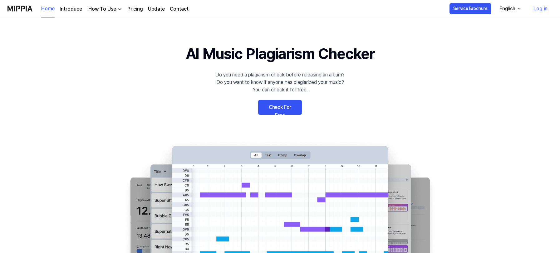
click at [276, 108] on link "Check For Free" at bounding box center [280, 107] width 44 height 15
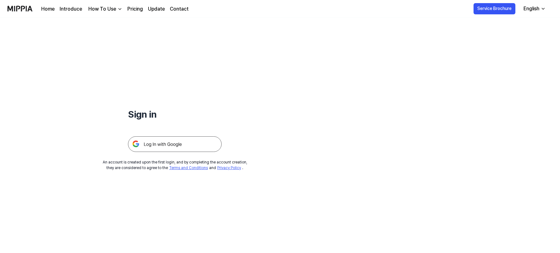
click at [181, 145] on img at bounding box center [175, 144] width 94 height 16
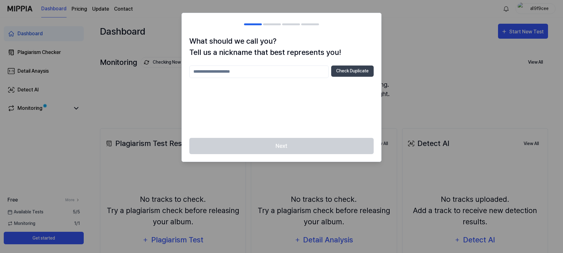
click at [239, 71] on input "text" at bounding box center [258, 72] width 139 height 12
click at [343, 101] on div "** Check Duplicate" at bounding box center [281, 98] width 184 height 65
drag, startPoint x: 351, startPoint y: 74, endPoint x: 335, endPoint y: 96, distance: 26.9
click at [351, 75] on button "Check Duplicate" at bounding box center [352, 71] width 42 height 11
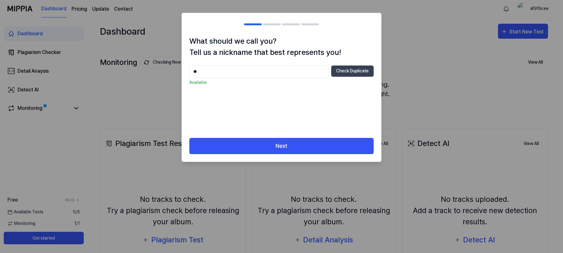
drag, startPoint x: 217, startPoint y: 75, endPoint x: 165, endPoint y: 72, distance: 51.6
click at [165, 72] on body "Dashboard Pricing Update Contact a19f9cee Dashboard Plagiarism Checker Detail A…" at bounding box center [280, 126] width 560 height 253
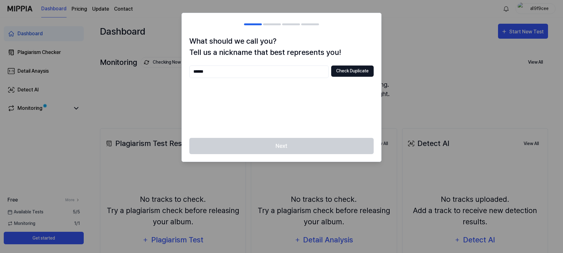
type input "******"
click at [334, 75] on button "Check Duplicate" at bounding box center [352, 71] width 42 height 11
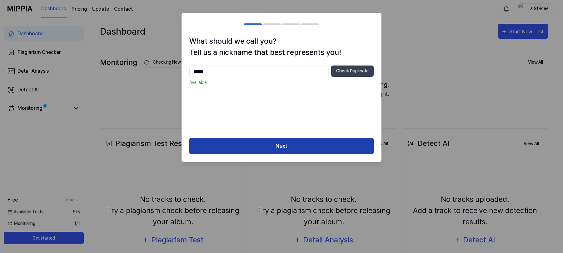
click at [291, 147] on button "Next" at bounding box center [281, 146] width 184 height 17
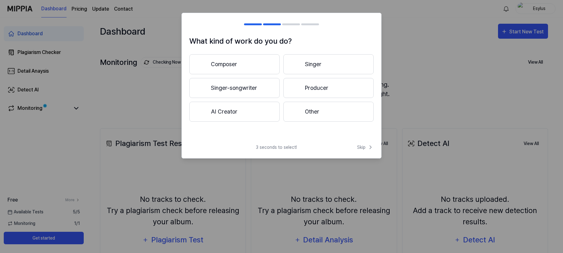
click at [262, 94] on button "Singer-songwriter" at bounding box center [234, 88] width 90 height 20
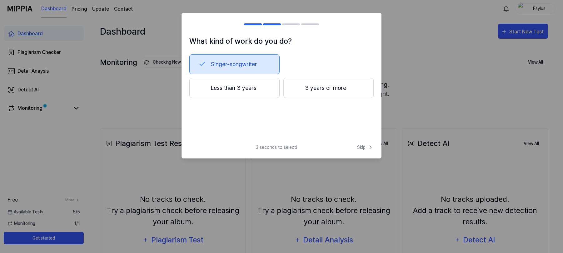
click at [305, 83] on button "3 years or more" at bounding box center [328, 88] width 90 height 20
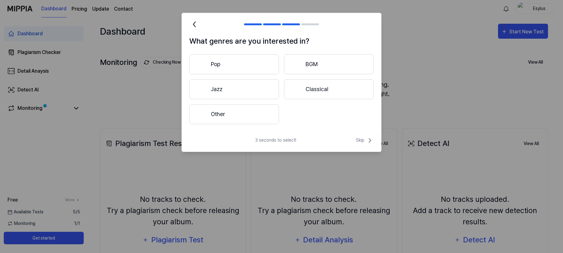
click at [308, 89] on button "Classical" at bounding box center [329, 89] width 90 height 20
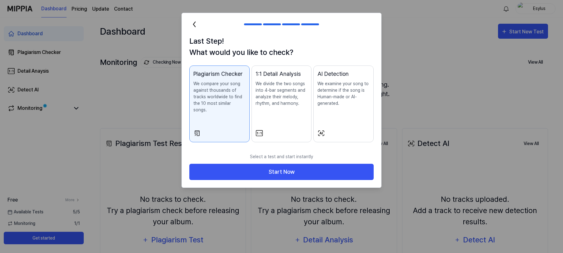
click at [284, 101] on p "We divide the two songs into 4-bar segments and analyze their melody, rhythm, a…" at bounding box center [281, 94] width 52 height 26
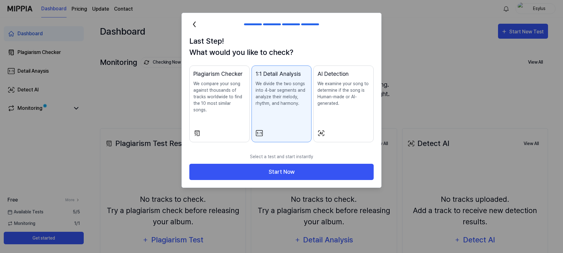
click at [338, 106] on p "We examine your song to determine if the song is Human-made or AI-generated." at bounding box center [343, 94] width 52 height 26
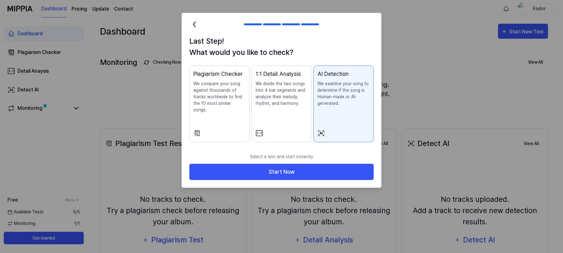
click at [290, 108] on div "1:1 Detail Analysis We divide the two songs into 4-bar segments and analyze the…" at bounding box center [281, 95] width 52 height 50
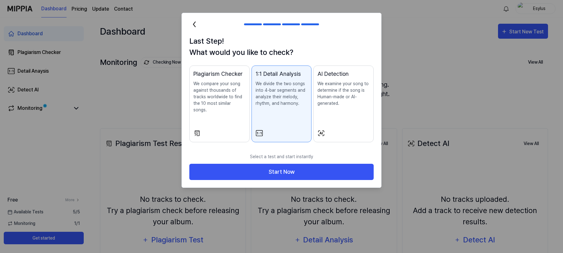
click at [239, 100] on p "We compare your song against thousands of tracks worldwide to find the 10 most …" at bounding box center [219, 97] width 52 height 33
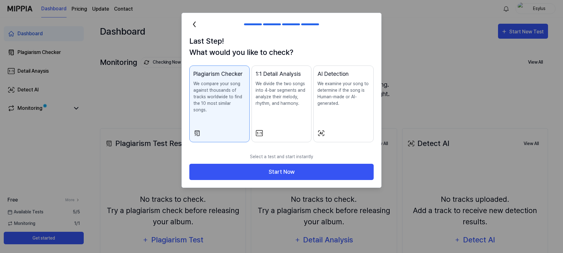
click at [277, 97] on p "We divide the two songs into 4-bar segments and analyze their melody, rhythm, a…" at bounding box center [281, 94] width 52 height 26
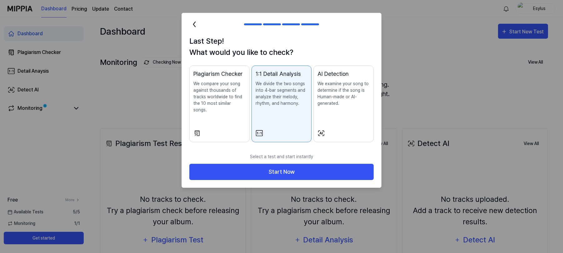
click at [240, 106] on p "We compare your song against thousands of tracks worldwide to find the 10 most …" at bounding box center [219, 97] width 52 height 33
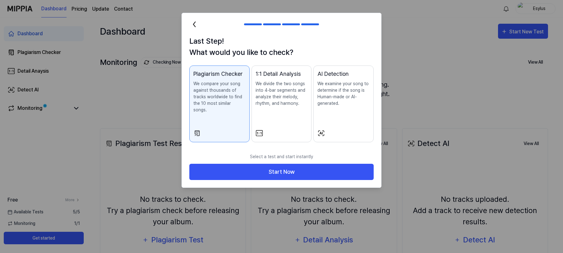
click at [279, 104] on p "We divide the two songs into 4-bar segments and analyze their melody, rhythm, a…" at bounding box center [281, 94] width 52 height 26
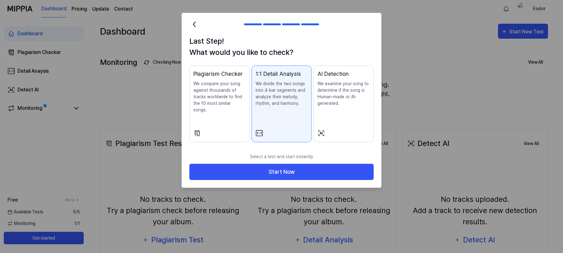
click at [233, 116] on div "Plagiarism Checker We compare your song against thousands of tracks worldwide t…" at bounding box center [219, 98] width 52 height 56
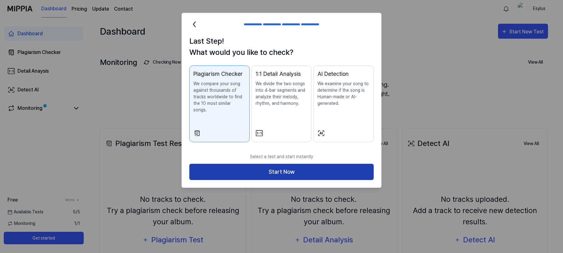
click at [254, 164] on button "Start Now" at bounding box center [281, 172] width 184 height 17
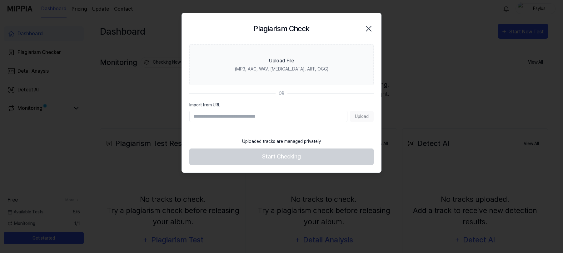
click at [364, 32] on icon "button" at bounding box center [368, 29] width 10 height 10
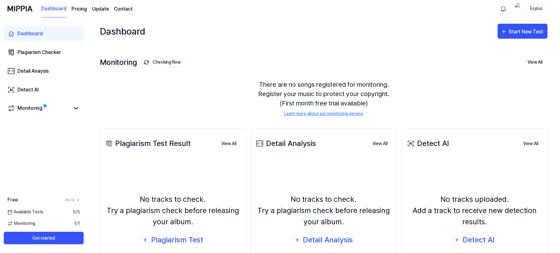
drag, startPoint x: 259, startPoint y: 49, endPoint x: 451, endPoint y: 35, distance: 191.9
click at [259, 49] on div "Monitoring Checking Now View All Monitoring There are no songs registered for m…" at bounding box center [324, 80] width 448 height 71
click at [521, 33] on div "Start New Test" at bounding box center [527, 32] width 36 height 8
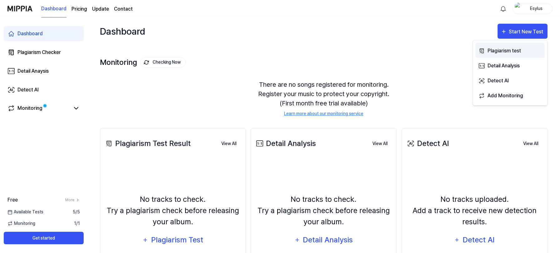
click at [512, 49] on div "Plagiarism test" at bounding box center [515, 51] width 54 height 8
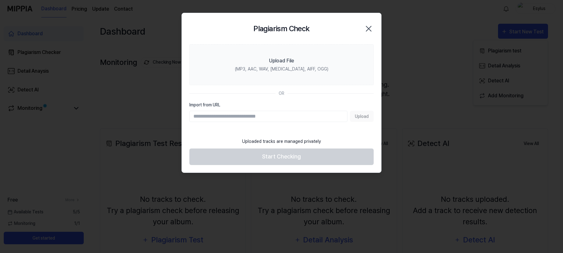
drag, startPoint x: 227, startPoint y: 118, endPoint x: 218, endPoint y: 120, distance: 8.8
click at [227, 118] on input "Import from URL" at bounding box center [268, 116] width 158 height 11
click at [367, 28] on icon "button" at bounding box center [368, 29] width 10 height 10
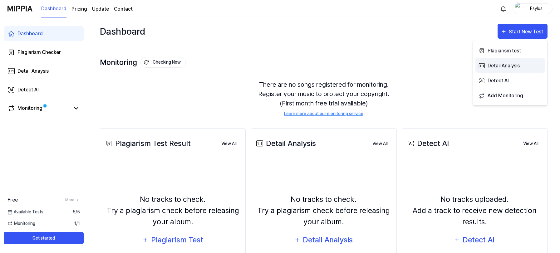
click at [516, 65] on div "Detail Analysis" at bounding box center [515, 66] width 54 height 8
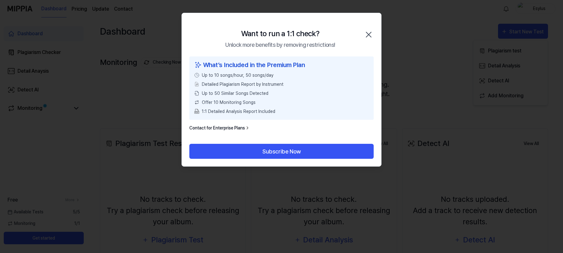
click at [365, 36] on icon "button" at bounding box center [368, 35] width 10 height 10
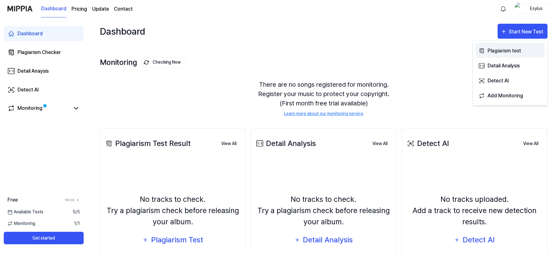
click at [506, 49] on div "Plagiarism test" at bounding box center [515, 51] width 54 height 8
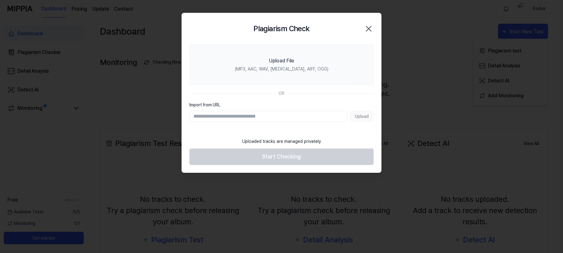
click at [354, 40] on div "Plagiarism Check Close" at bounding box center [281, 28] width 199 height 31
drag, startPoint x: 366, startPoint y: 27, endPoint x: 427, endPoint y: 31, distance: 61.3
click at [367, 27] on icon "button" at bounding box center [368, 29] width 10 height 10
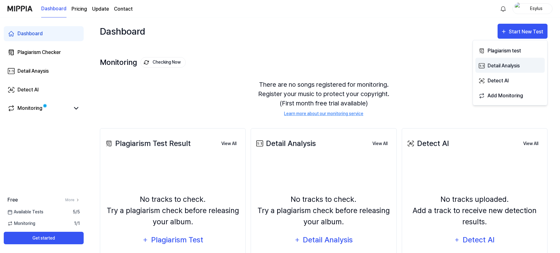
click at [503, 62] on div "Detail Analysis" at bounding box center [515, 66] width 54 height 8
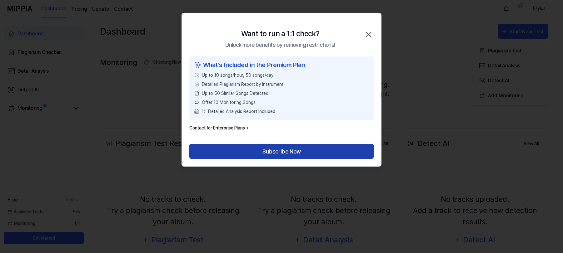
click at [282, 149] on button "Subscribe Now" at bounding box center [281, 151] width 184 height 15
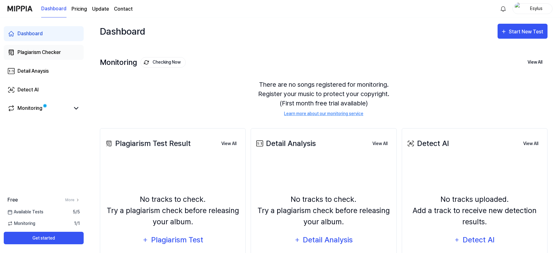
click at [52, 47] on link "Plagiarism Checker" at bounding box center [44, 52] width 80 height 15
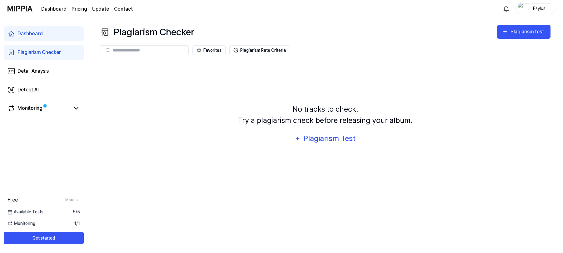
click at [340, 112] on div "No tracks to check. Try a plagiarism check before releasing your album." at bounding box center [325, 115] width 175 height 22
click at [523, 32] on div "Plagiarism test" at bounding box center [527, 32] width 35 height 8
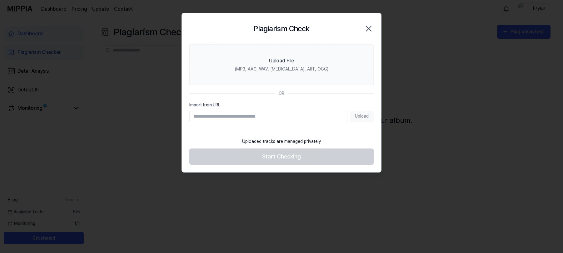
click at [249, 116] on input "Import from URL" at bounding box center [268, 116] width 158 height 11
click at [257, 120] on input "Import from URL" at bounding box center [268, 116] width 158 height 11
click at [220, 115] on input "Import from URL" at bounding box center [268, 116] width 158 height 11
paste input "**********"
type input "**********"
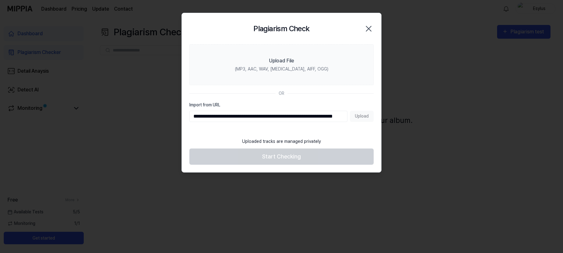
scroll to position [0, 47]
click at [278, 116] on input "**********" at bounding box center [268, 116] width 158 height 11
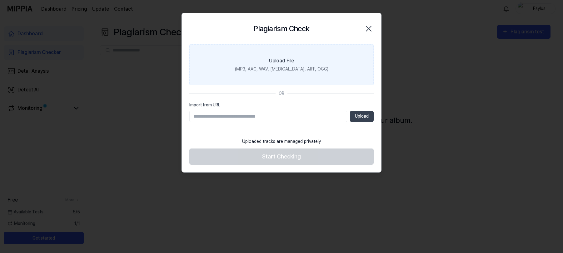
scroll to position [0, 0]
